Goal: Find specific page/section: Find specific page/section

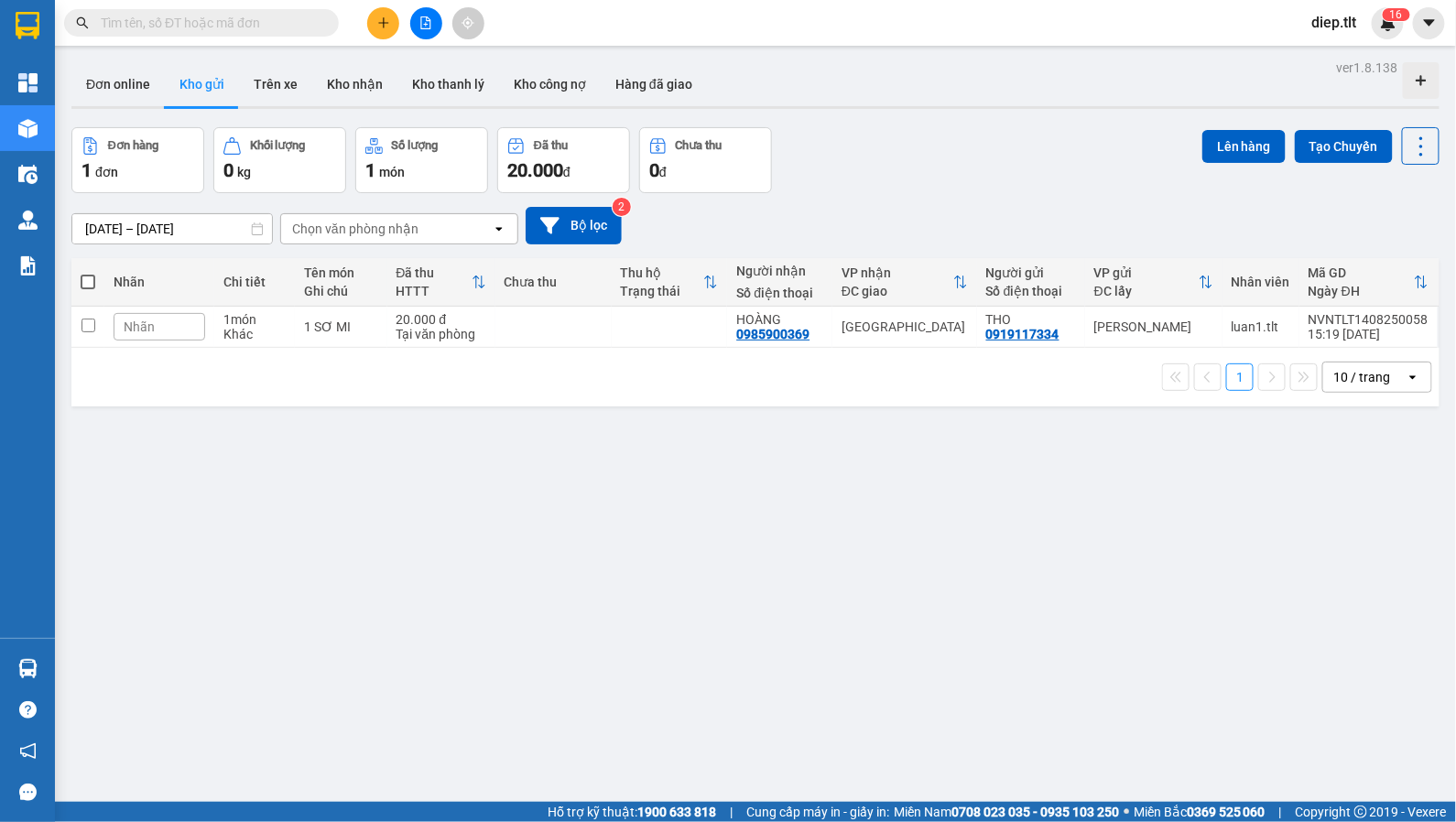
click at [428, 25] on icon "file-add" at bounding box center [425, 23] width 13 height 13
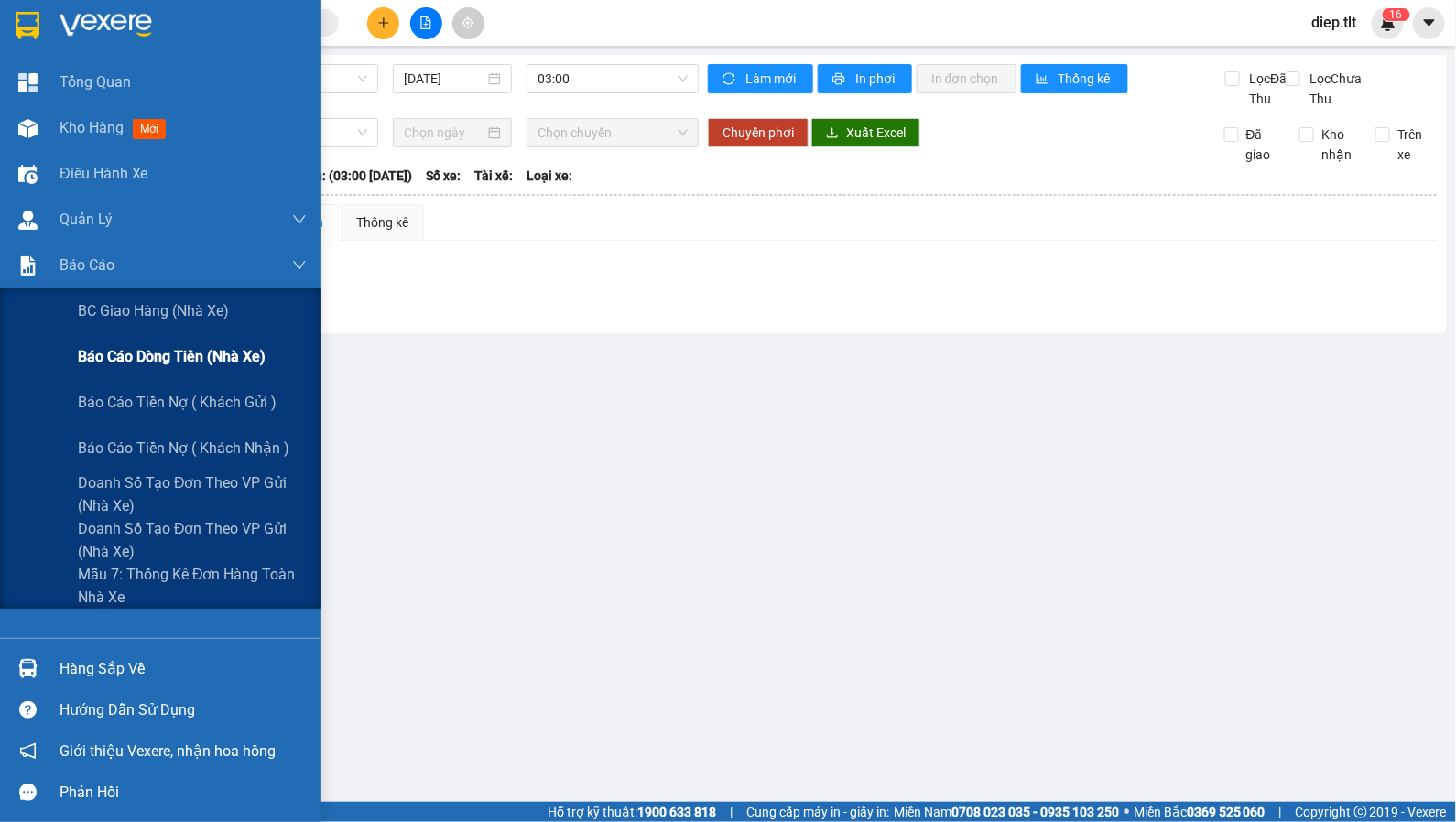
click at [234, 356] on span "Báo cáo dòng tiền (nhà xe)" at bounding box center [172, 356] width 188 height 23
